Goal: Information Seeking & Learning: Learn about a topic

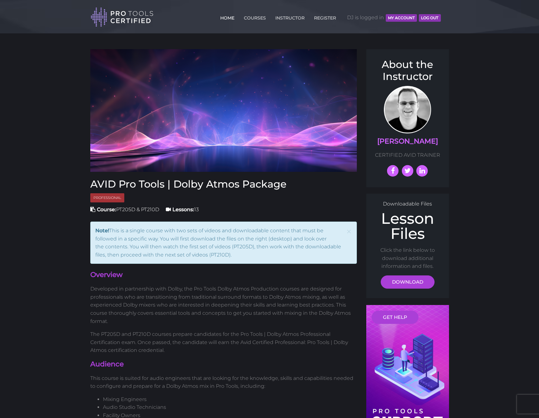
click at [227, 20] on link "HOME" at bounding box center [227, 17] width 17 height 10
click at [253, 19] on link "COURSES" at bounding box center [254, 17] width 25 height 10
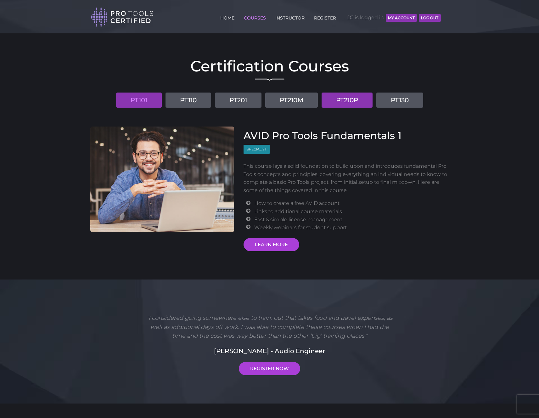
click at [351, 99] on link "PT210P" at bounding box center [347, 100] width 51 height 15
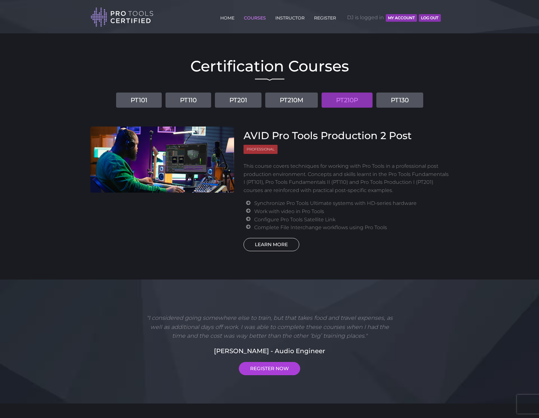
click at [277, 243] on link "LEARN MORE" at bounding box center [272, 244] width 56 height 13
click at [470, 95] on body "Back to Top Toggle navigation HOME COURSES INSTRUCTOR REGISTER DJ is logged in …" at bounding box center [269, 280] width 539 height 561
click at [462, 91] on body "Back to Top Toggle navigation HOME COURSES INSTRUCTOR REGISTER DJ is logged in …" at bounding box center [269, 280] width 539 height 561
click at [487, 20] on header "Toggle navigation HOME COURSES INSTRUCTOR REGISTER DJ is logged in MY ACCOUNT L…" at bounding box center [269, 16] width 539 height 33
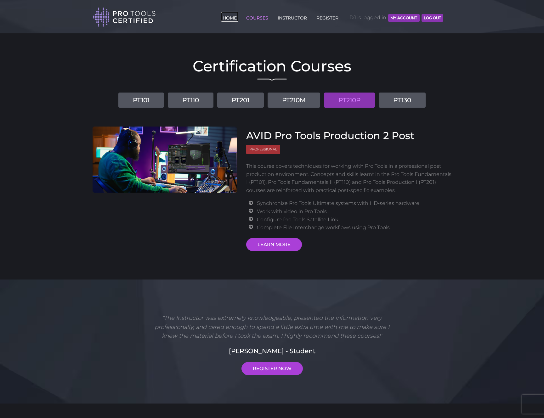
click at [230, 18] on link "HOME" at bounding box center [229, 17] width 17 height 10
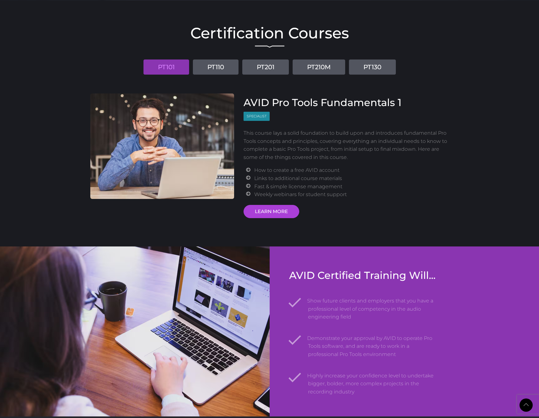
scroll to position [712, 0]
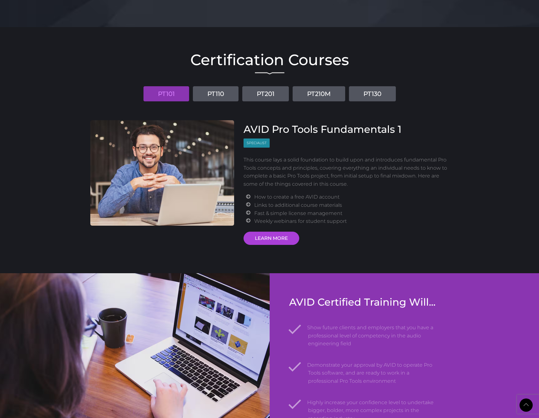
click at [416, 94] on ul "PT101 PT110 PT201 PT210M PT130" at bounding box center [269, 92] width 359 height 20
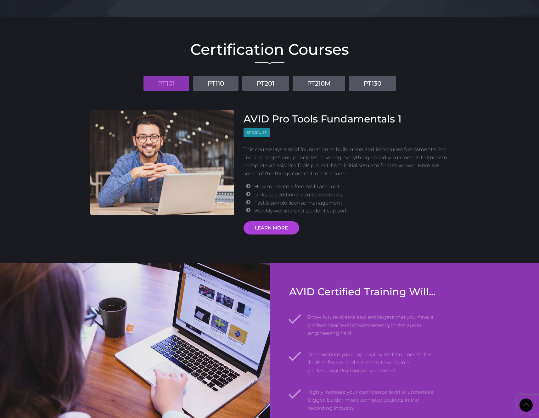
scroll to position [722, 0]
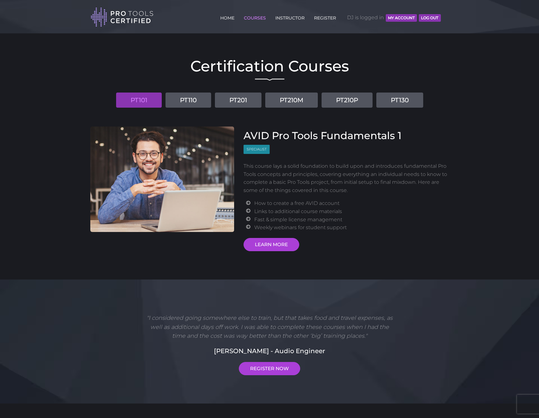
click at [466, 16] on header "Toggle navigation HOME COURSES INSTRUCTOR REGISTER DJ is logged in MY ACCOUNT L…" at bounding box center [269, 16] width 539 height 33
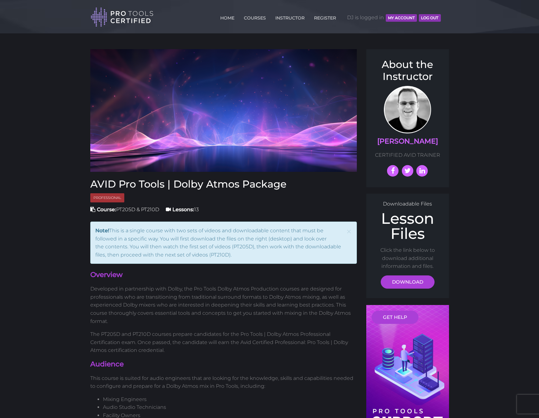
click at [492, 14] on header "Toggle navigation HOME COURSES INSTRUCTOR REGISTER DJ is logged in MY ACCOUNT L…" at bounding box center [269, 16] width 539 height 33
